Goal: Information Seeking & Learning: Learn about a topic

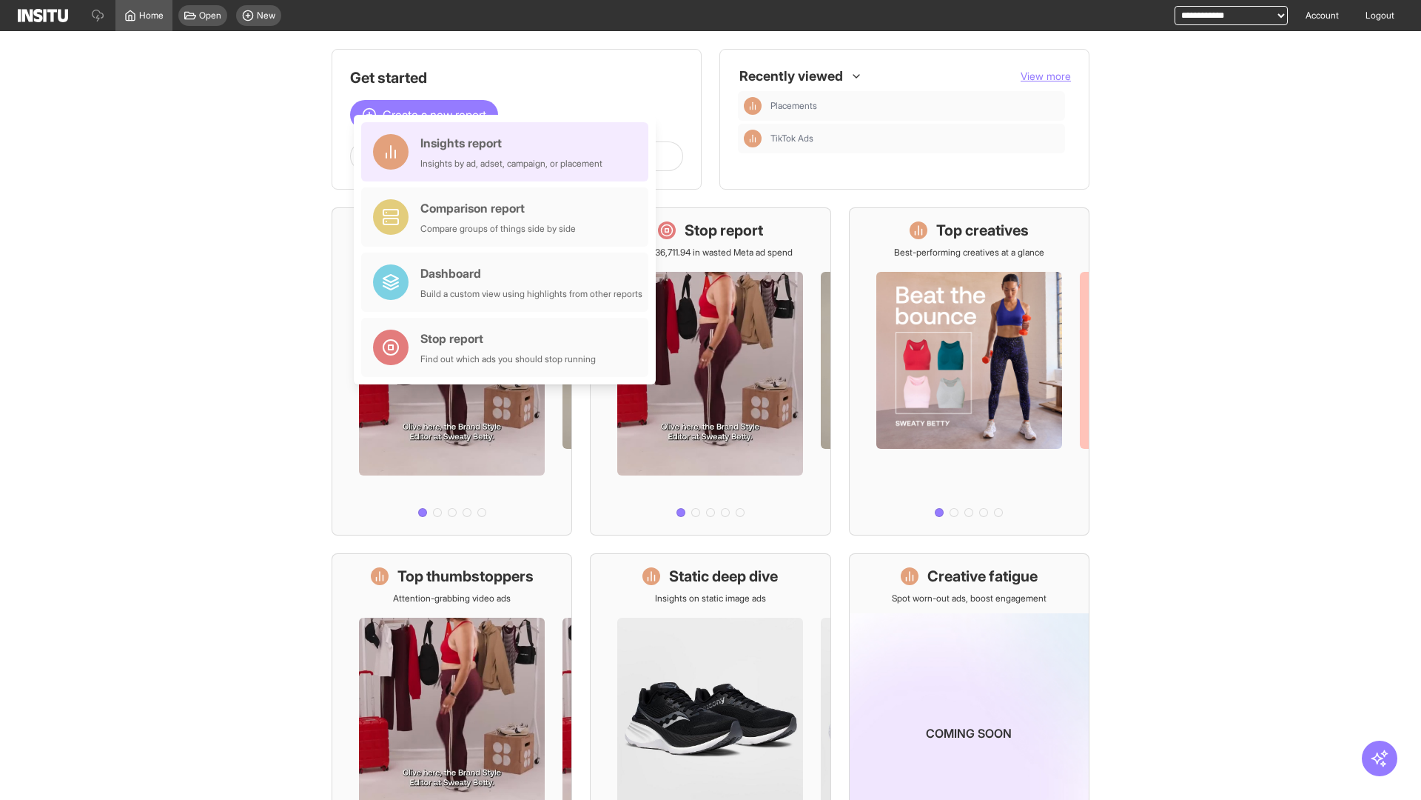
click at [509, 152] on div "Insights report Insights by ad, adset, campaign, or placement" at bounding box center [512, 152] width 182 height 36
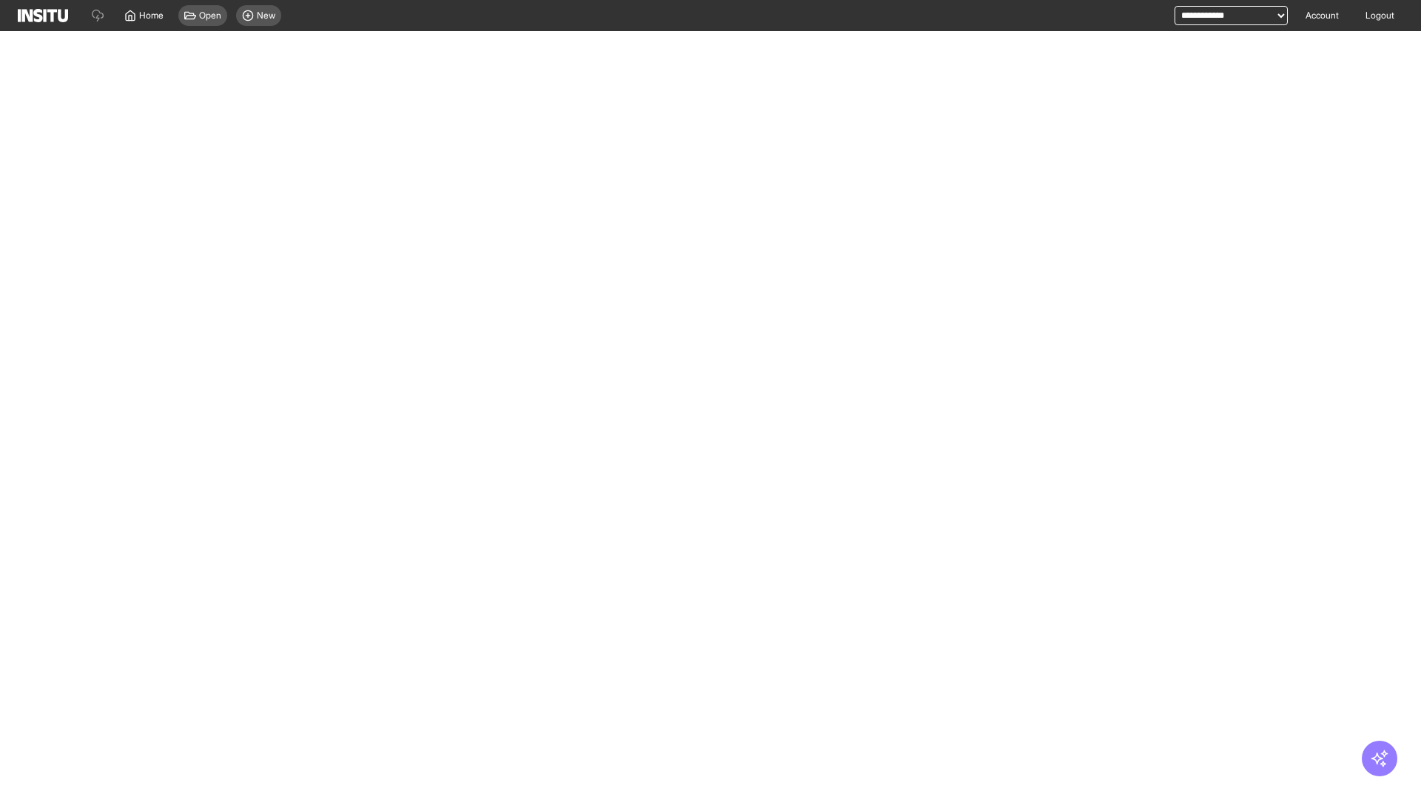
select select "**"
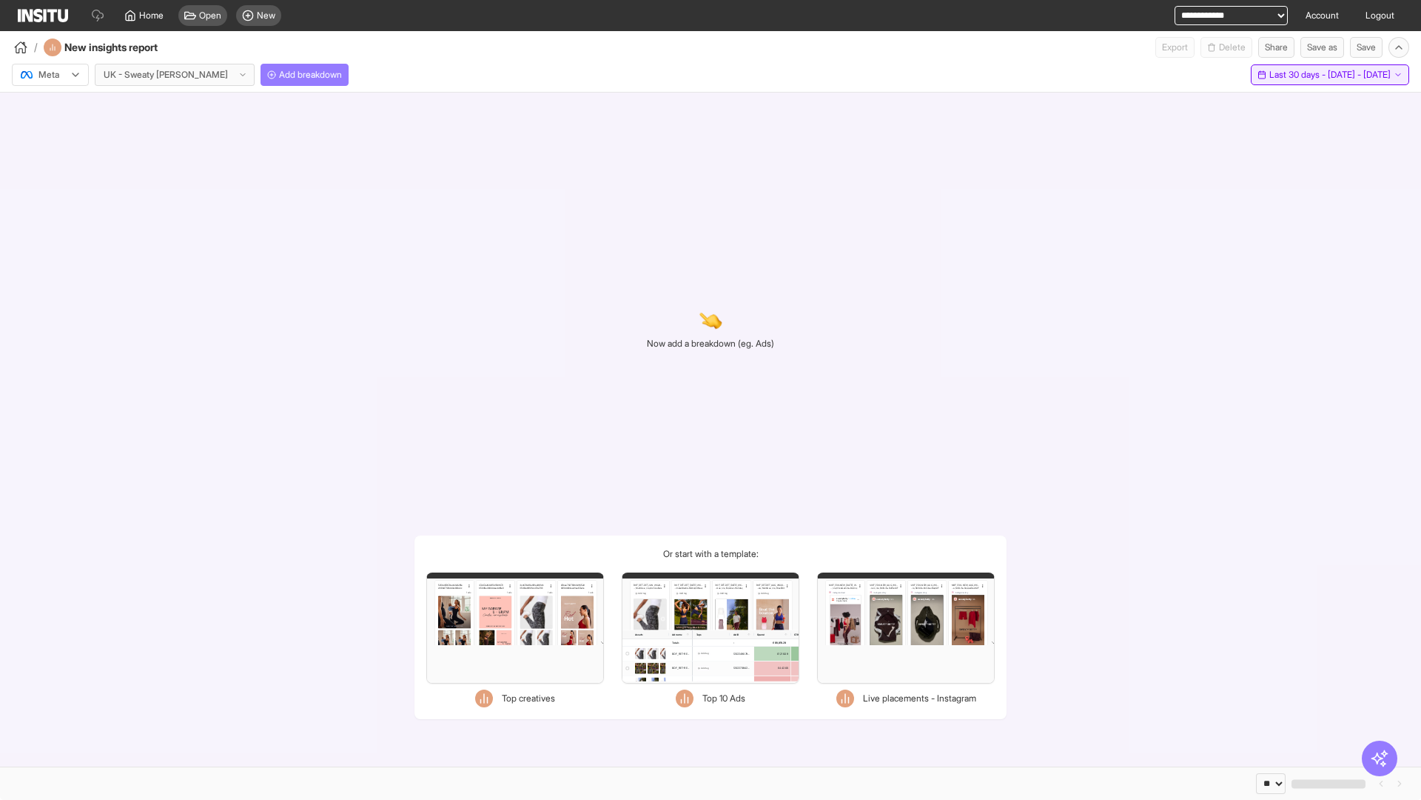
click at [1296, 75] on span "Last 30 days - [DATE] - [DATE]" at bounding box center [1330, 75] width 121 height 12
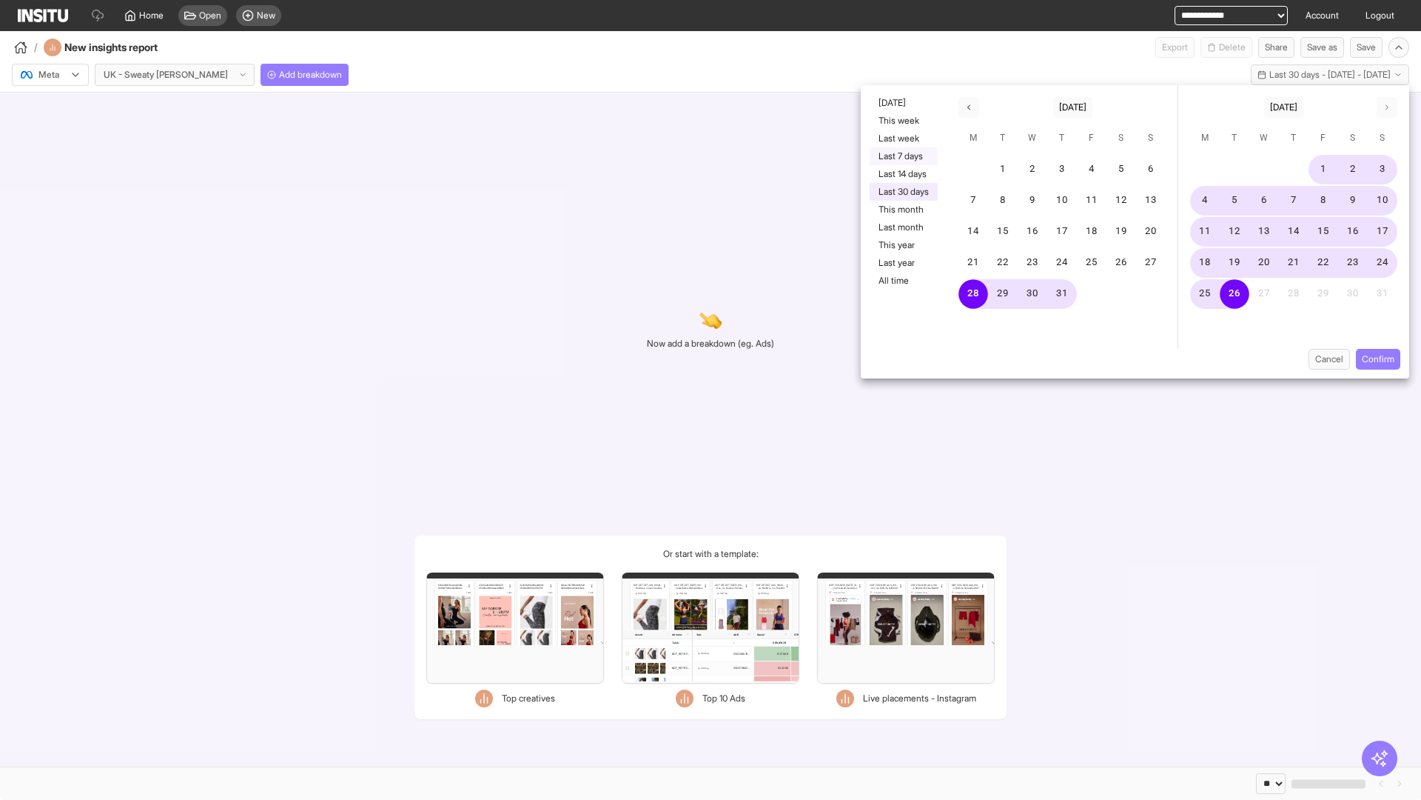
click at [902, 156] on button "Last 7 days" at bounding box center [904, 156] width 68 height 18
